Goal: Find specific page/section: Find specific page/section

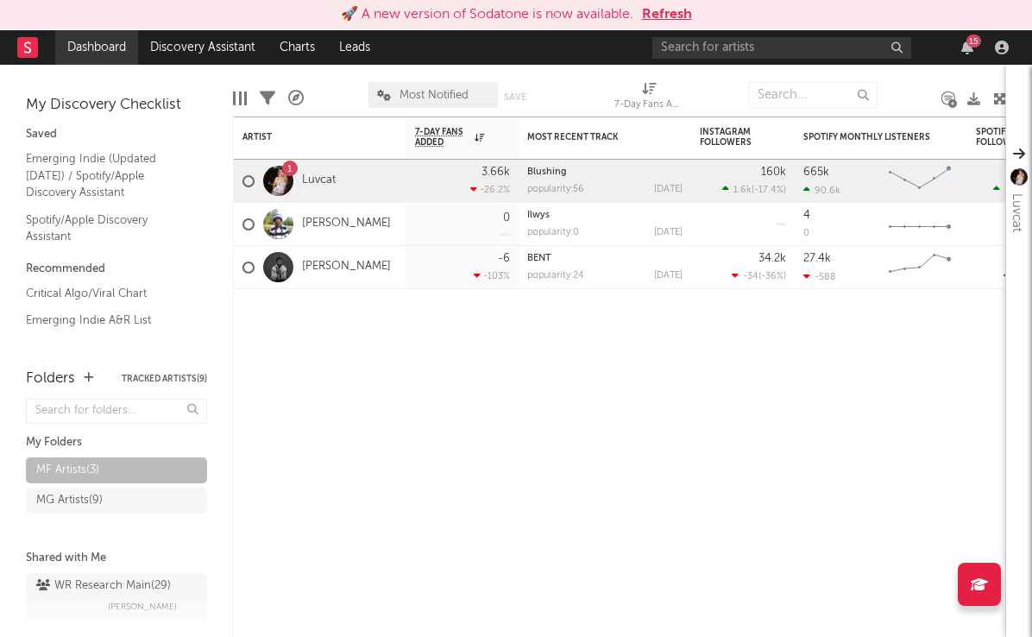
click at [100, 50] on link "Dashboard" at bounding box center [96, 47] width 83 height 35
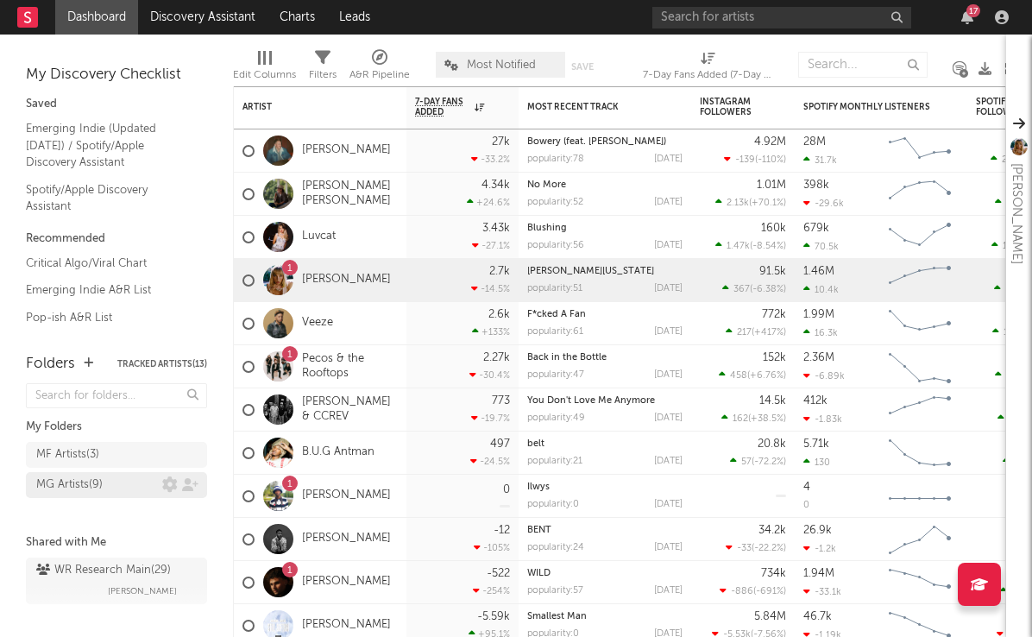
click at [70, 483] on div "MG Artists ( 9 )" at bounding box center [69, 484] width 66 height 21
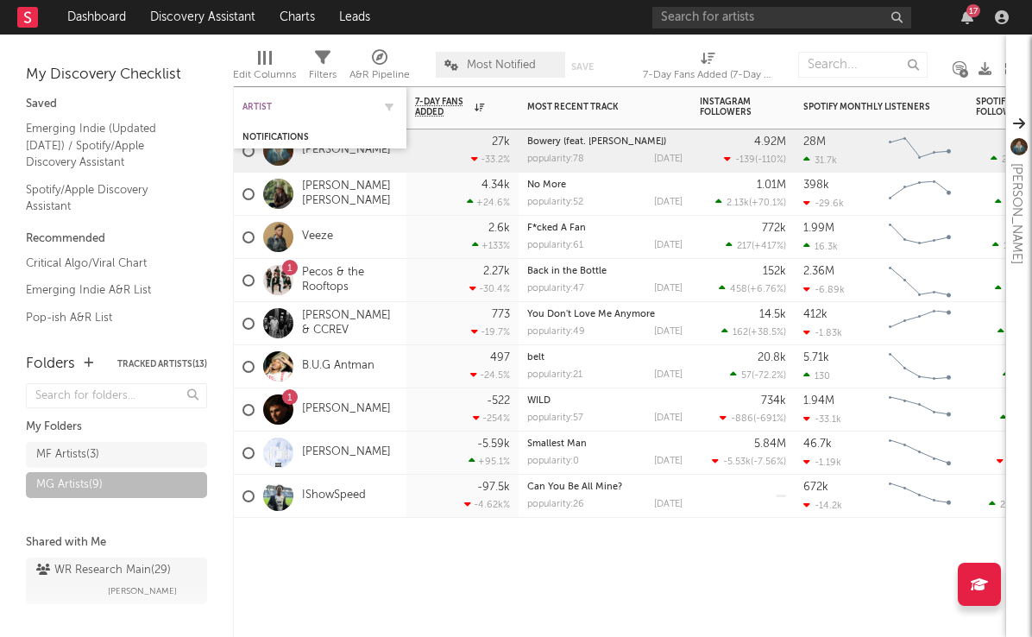
click at [266, 104] on div "Artist" at bounding box center [306, 107] width 129 height 10
